Goal: Information Seeking & Learning: Understand process/instructions

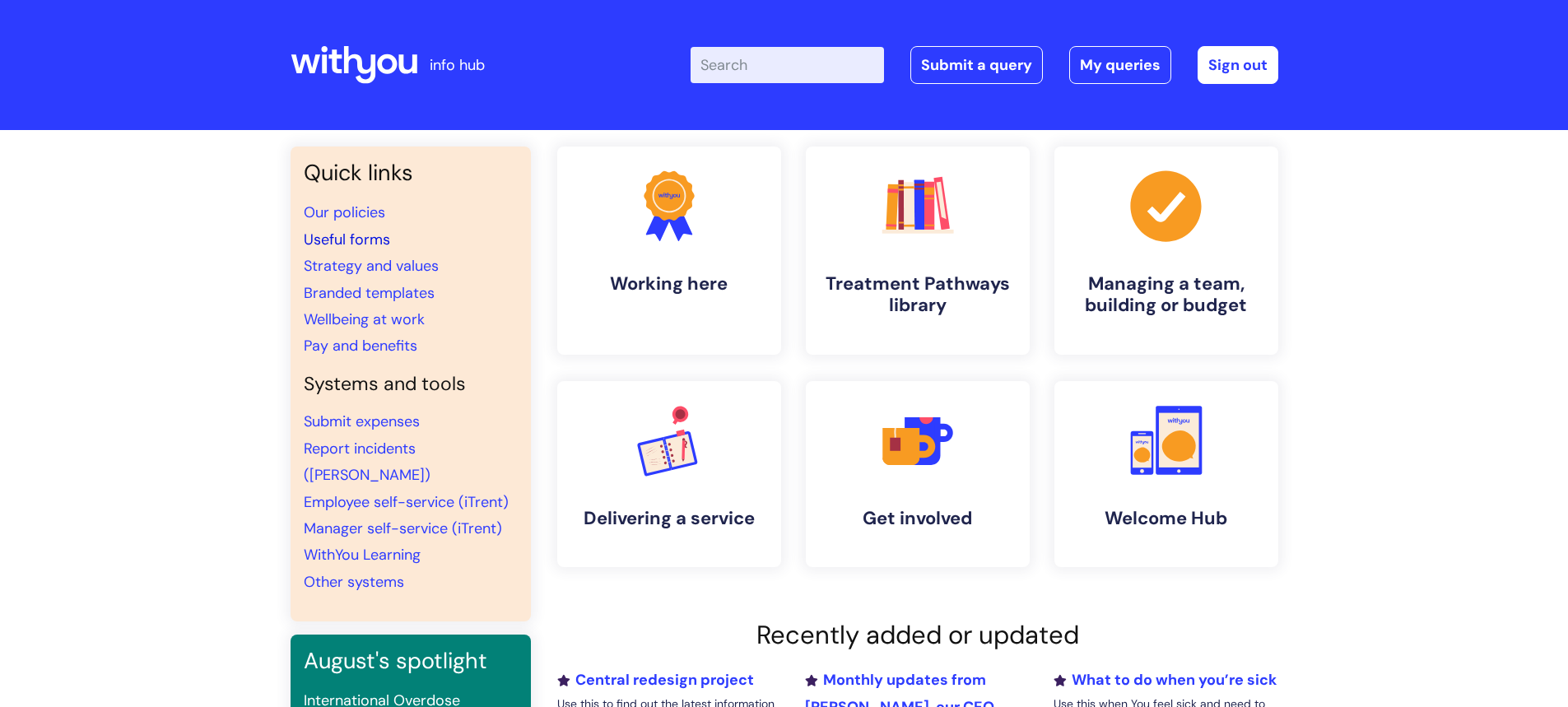
click at [340, 232] on link "Useful forms" at bounding box center [347, 239] width 86 height 20
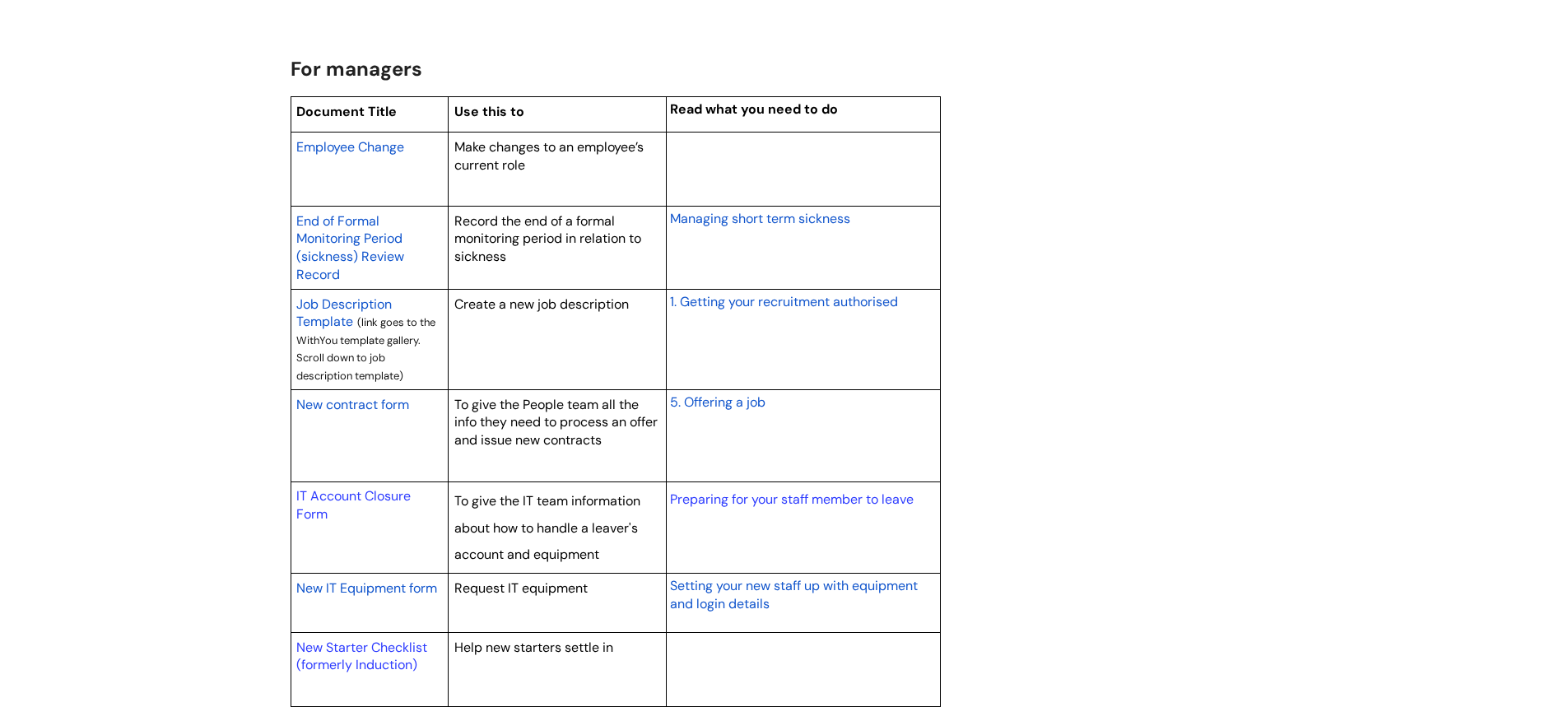
scroll to position [1398, 0]
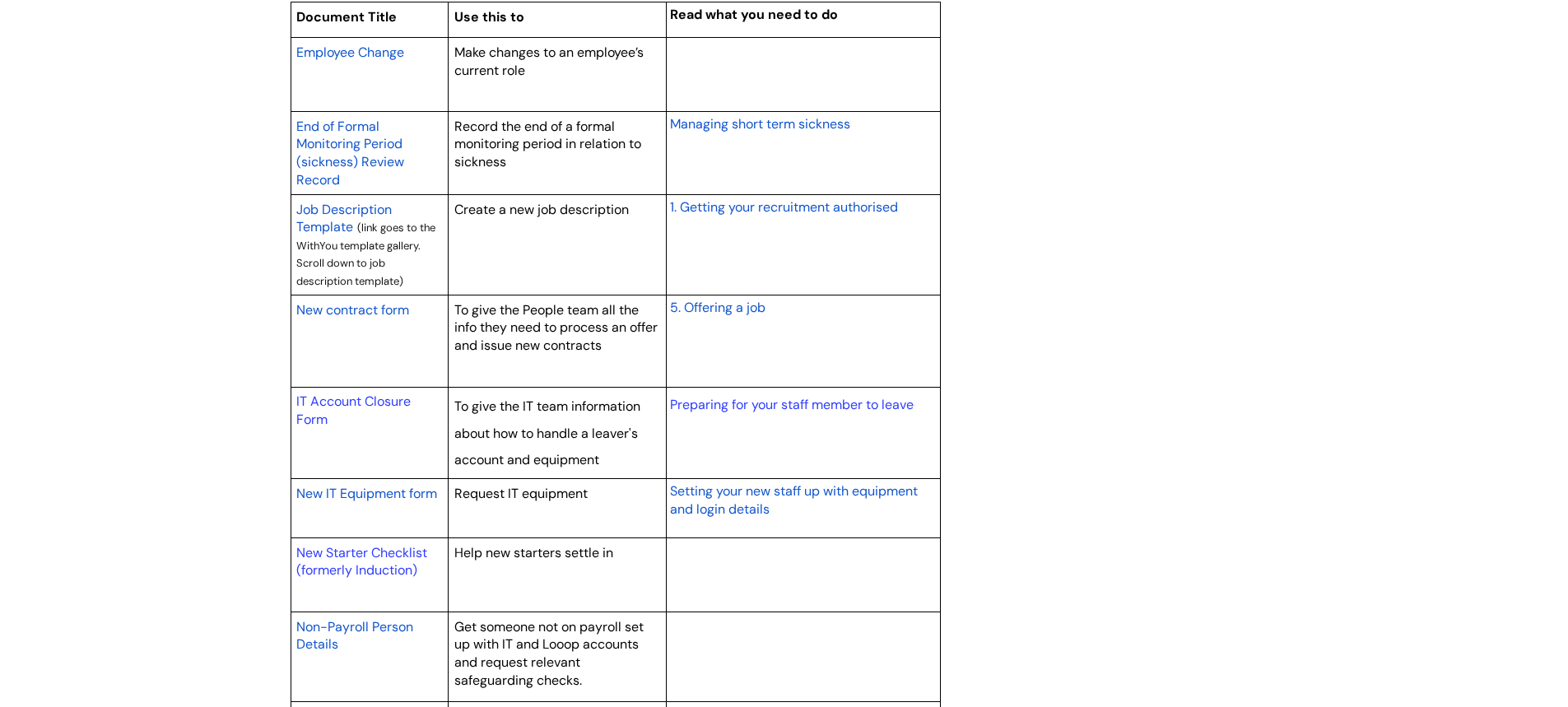
click at [342, 491] on span "New IT Equipment form" at bounding box center [366, 493] width 140 height 18
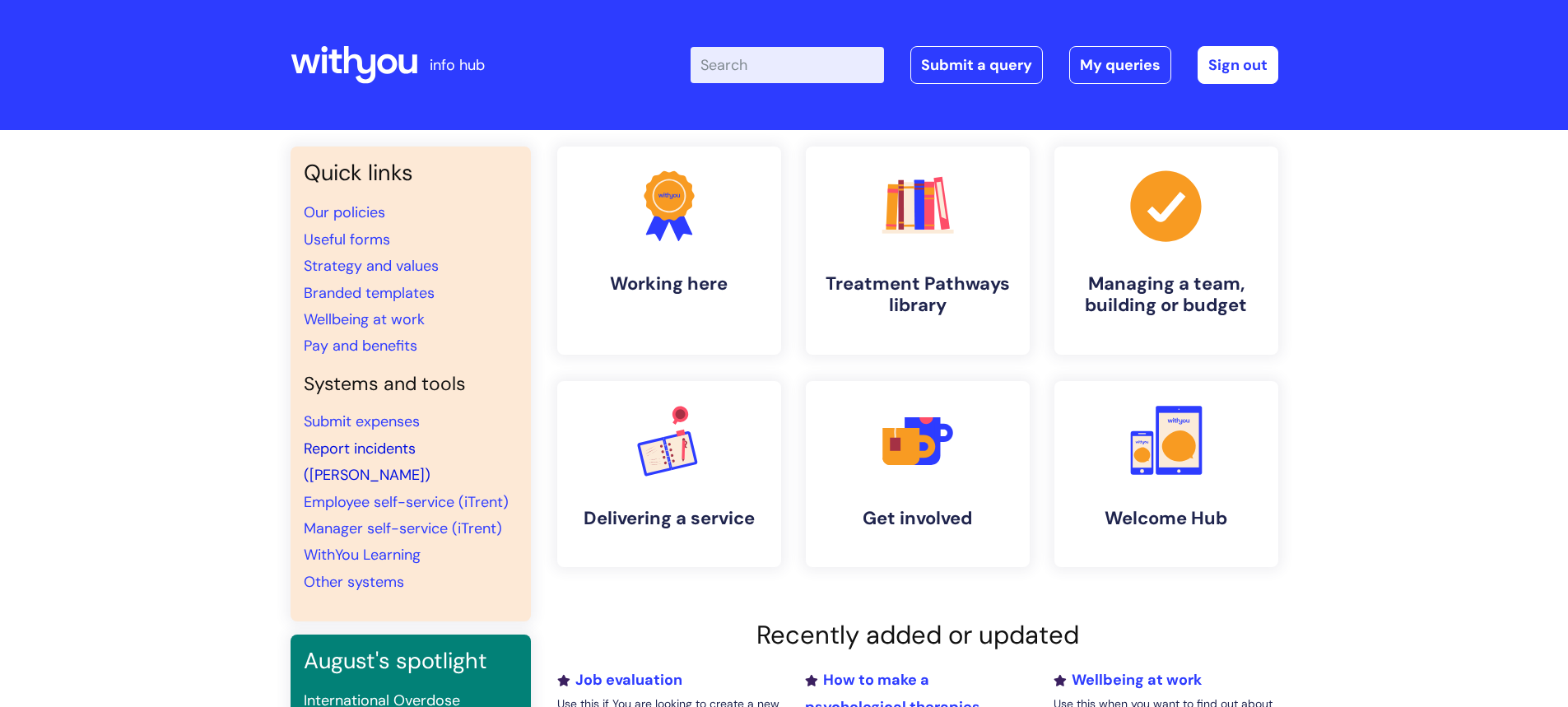
click at [345, 448] on link "Report incidents ([PERSON_NAME])" at bounding box center [367, 462] width 126 height 46
click at [768, 70] on input "Enter your search term here..." at bounding box center [787, 64] width 193 height 36
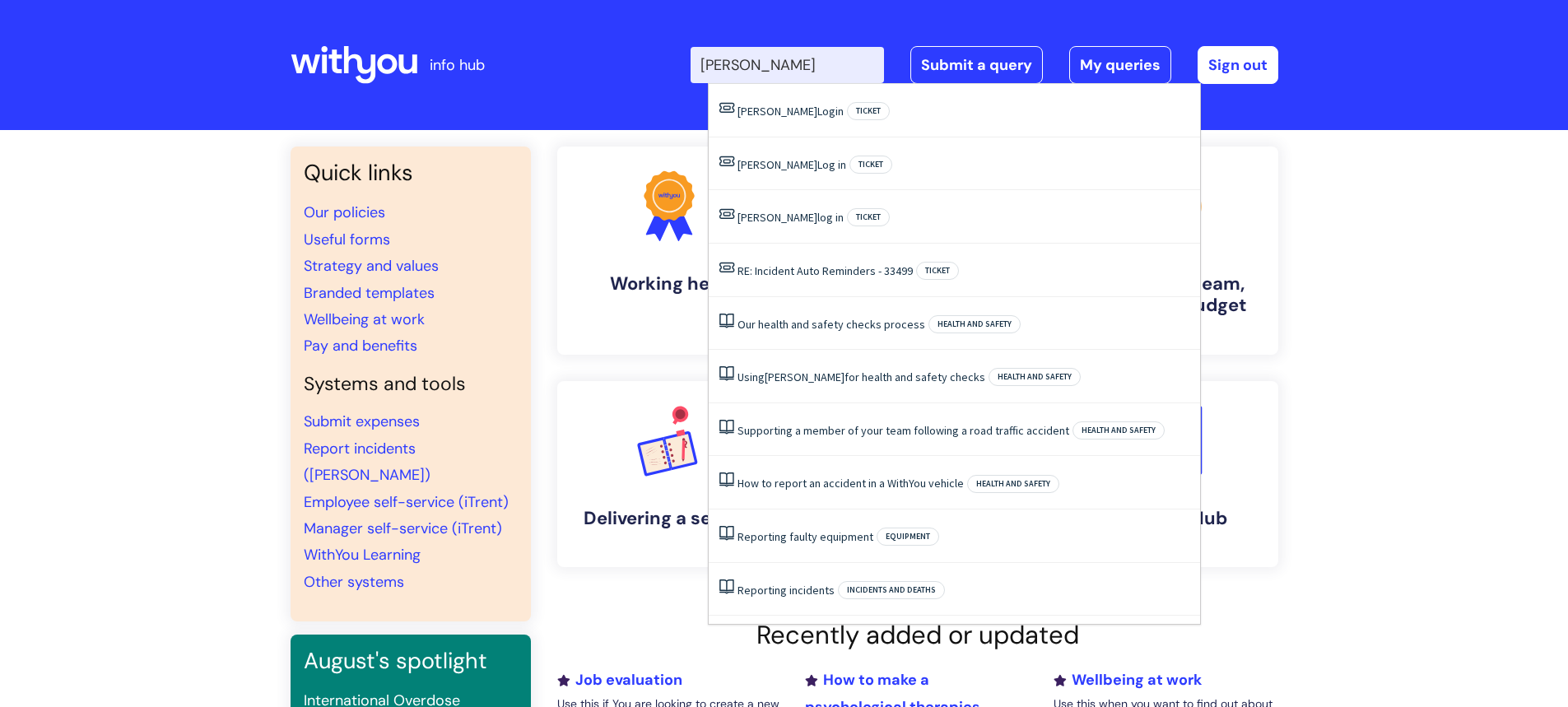
type input "[PERSON_NAME]"
click button "Search" at bounding box center [0, 0] width 0 height 0
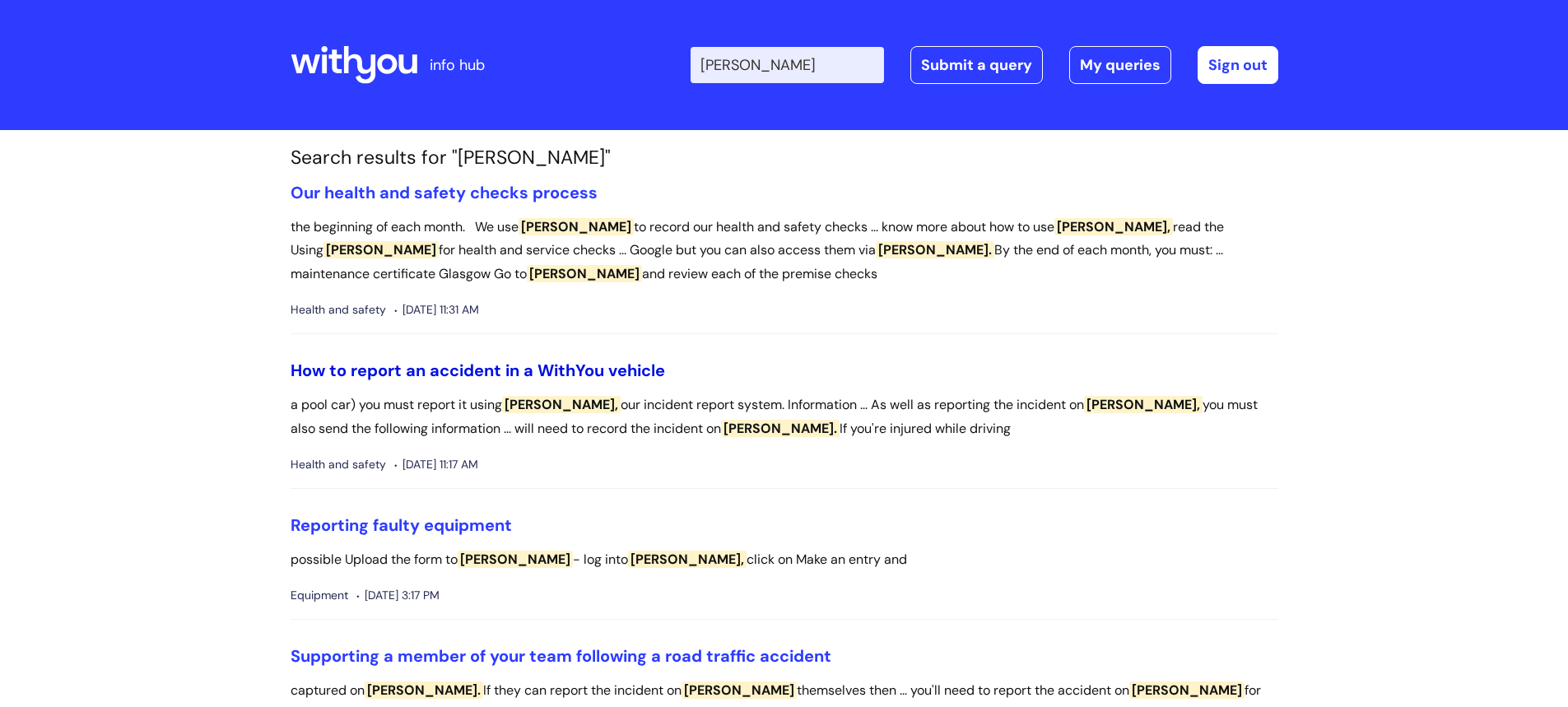
click at [608, 372] on link "How to report an accident in a WithYou vehicle" at bounding box center [478, 370] width 375 height 21
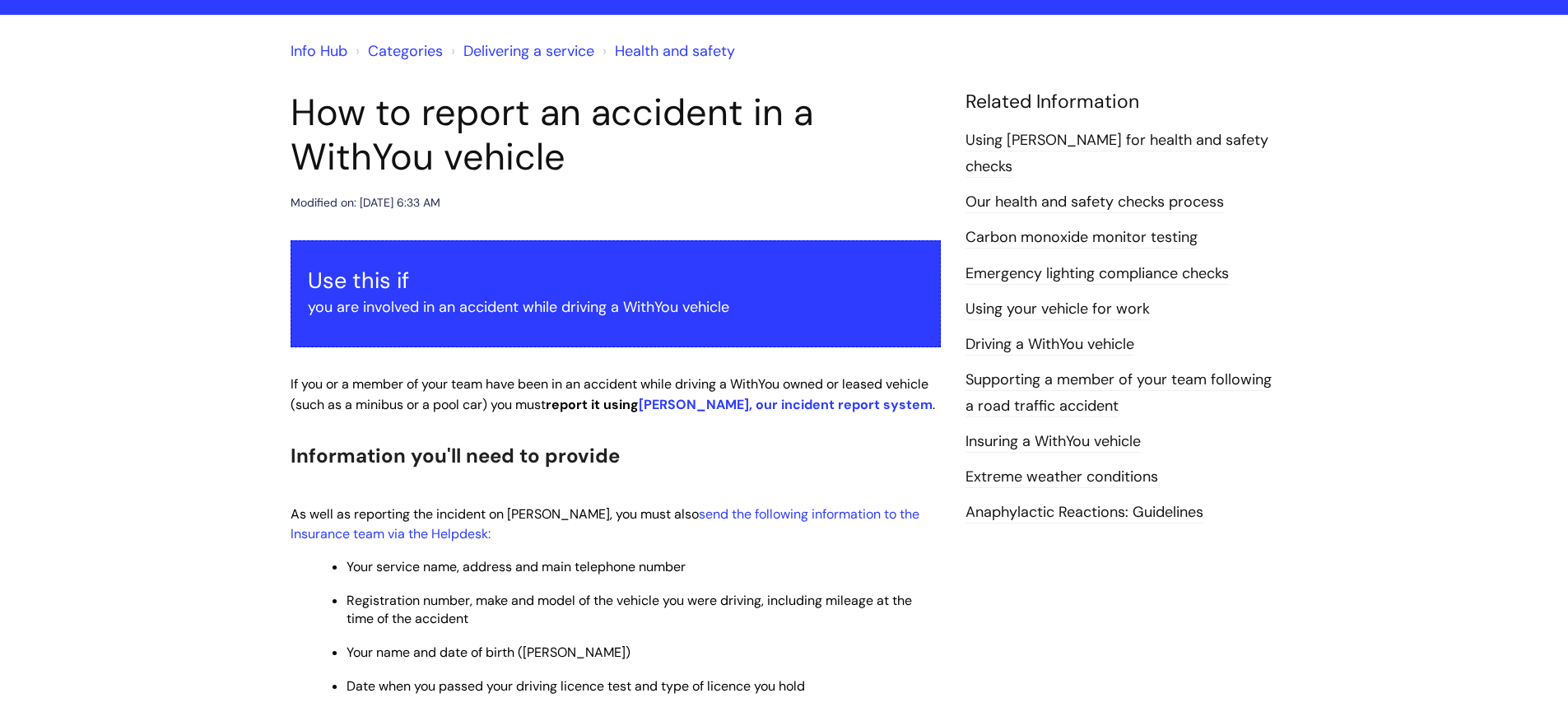
scroll to position [86, 0]
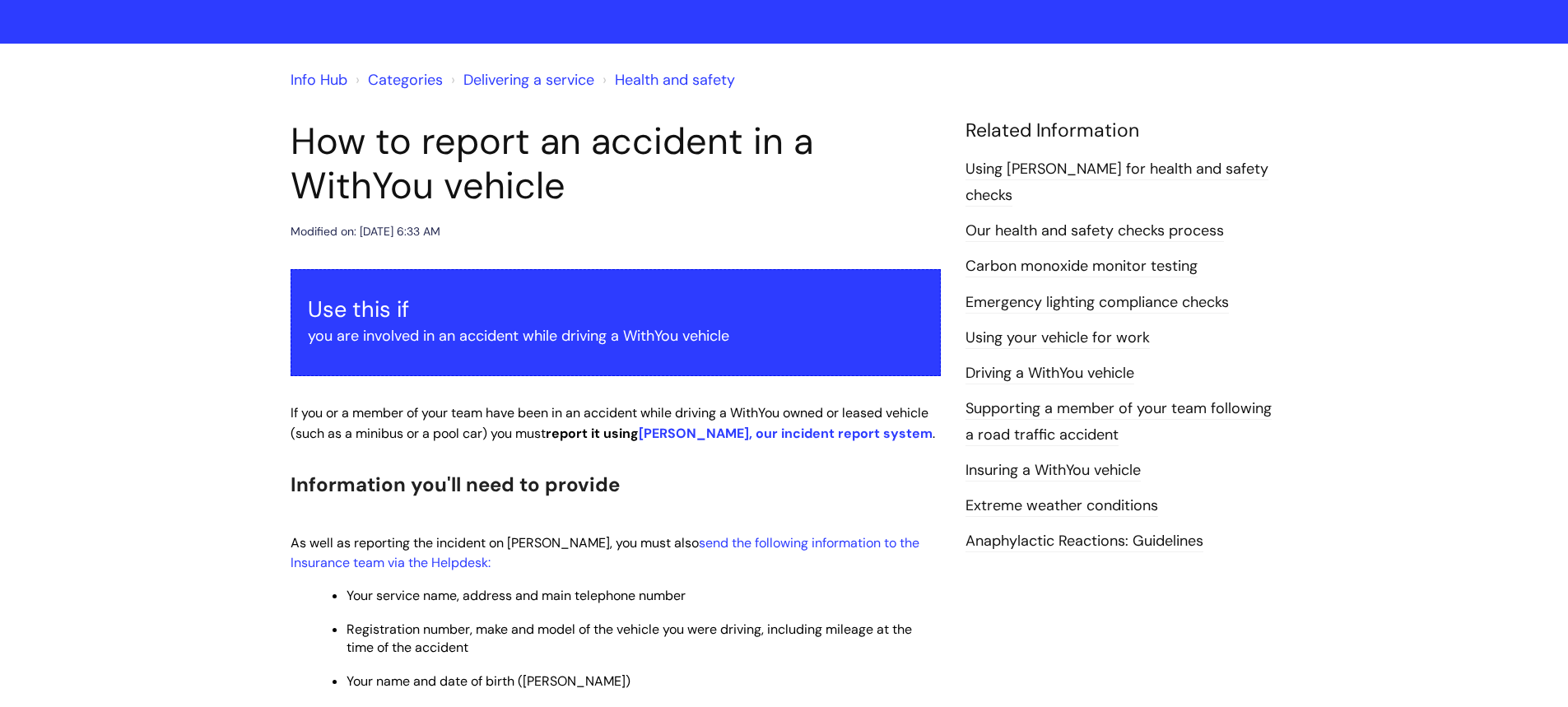
click at [1135, 220] on link "Our health and safety checks process" at bounding box center [1095, 230] width 258 height 21
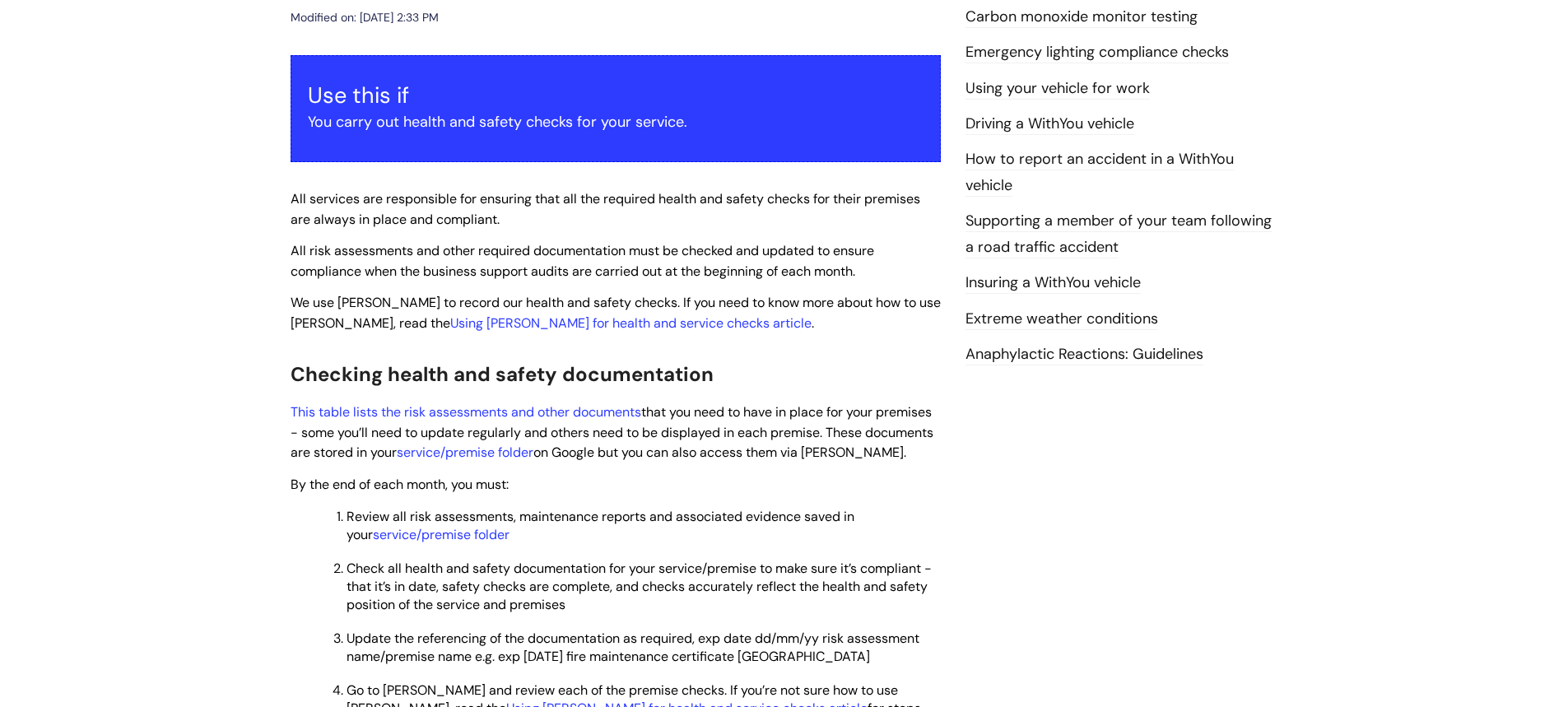
scroll to position [329, 0]
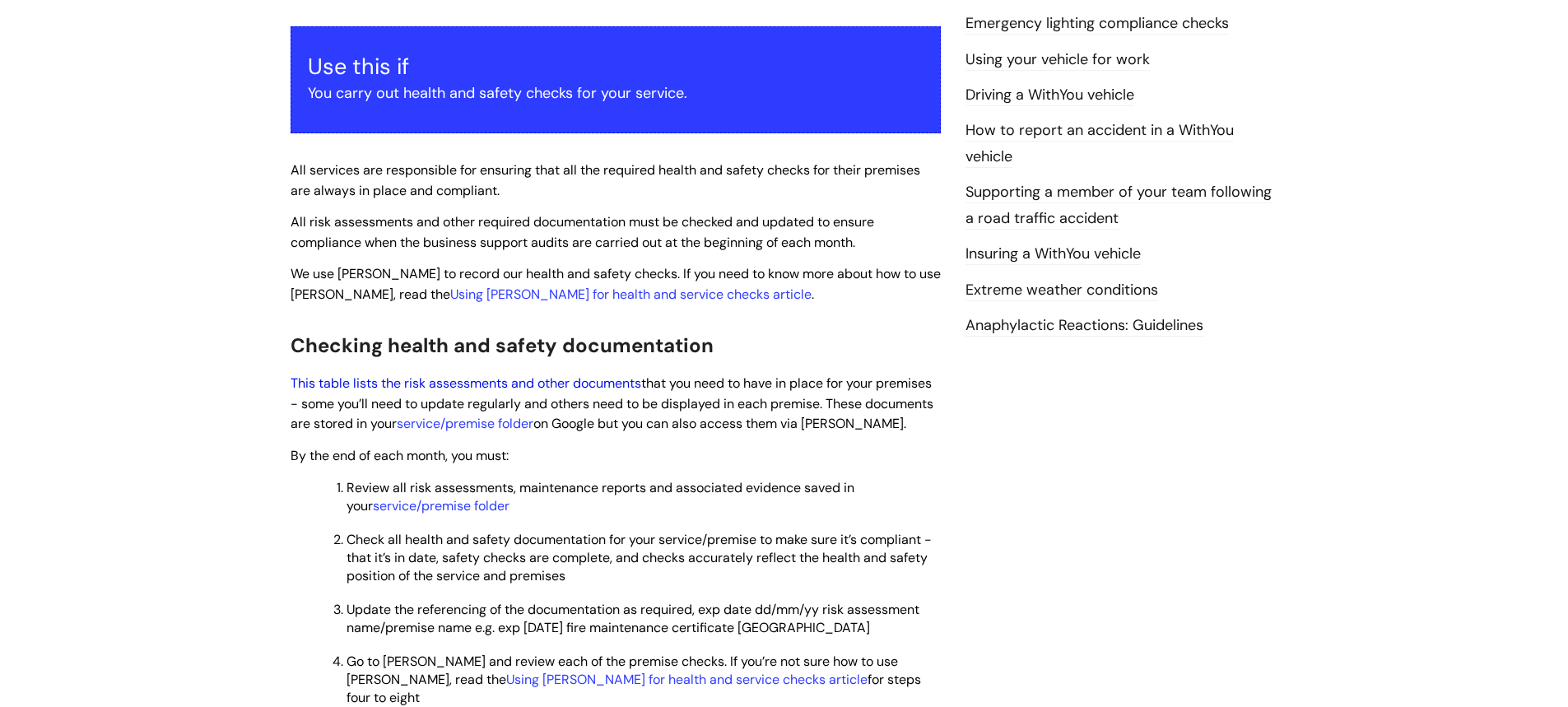
click at [575, 374] on link "This table lists the risk assessments and other documents" at bounding box center [466, 383] width 350 height 18
